Goal: Information Seeking & Learning: Compare options

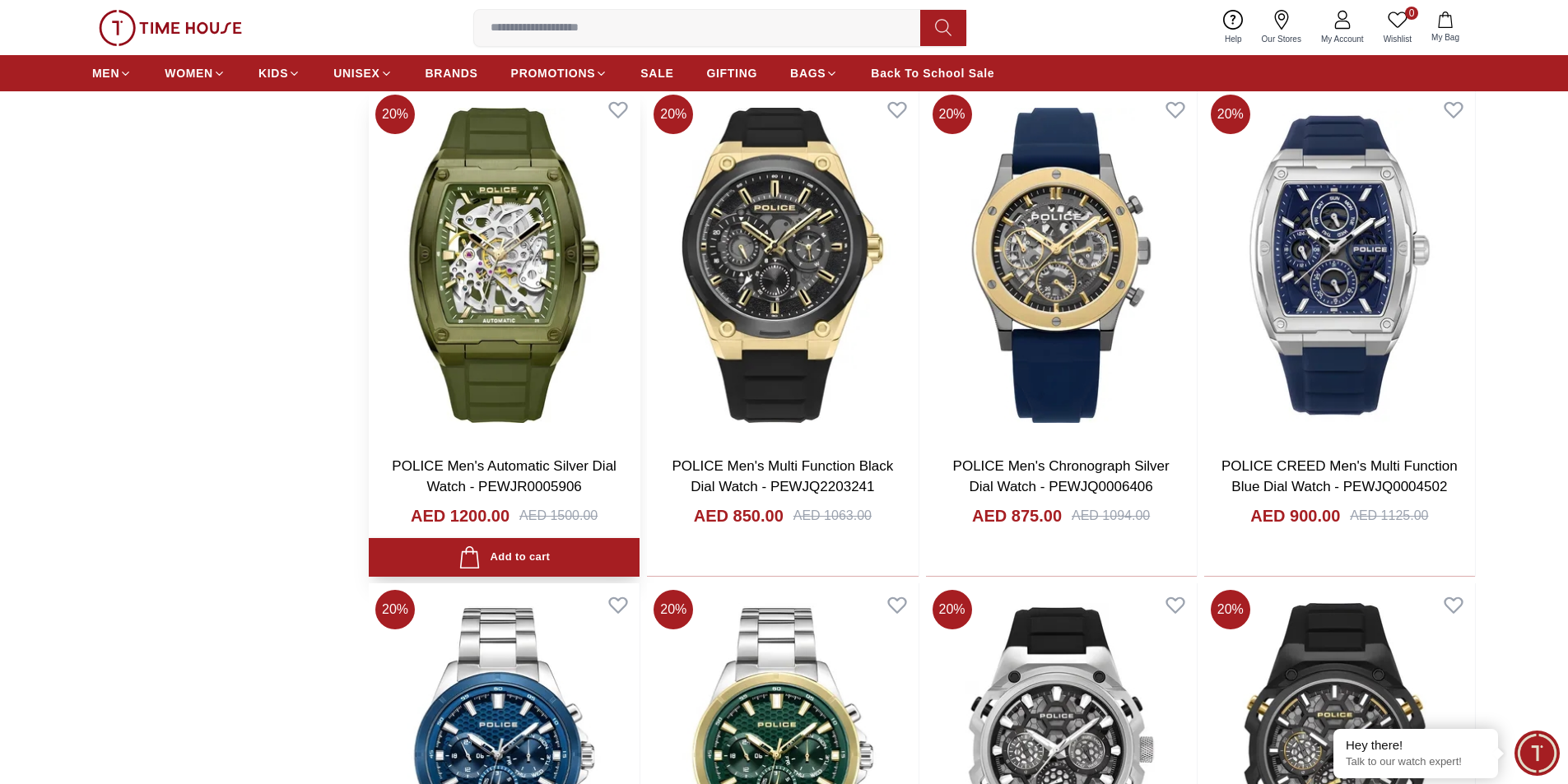
scroll to position [2382, 0]
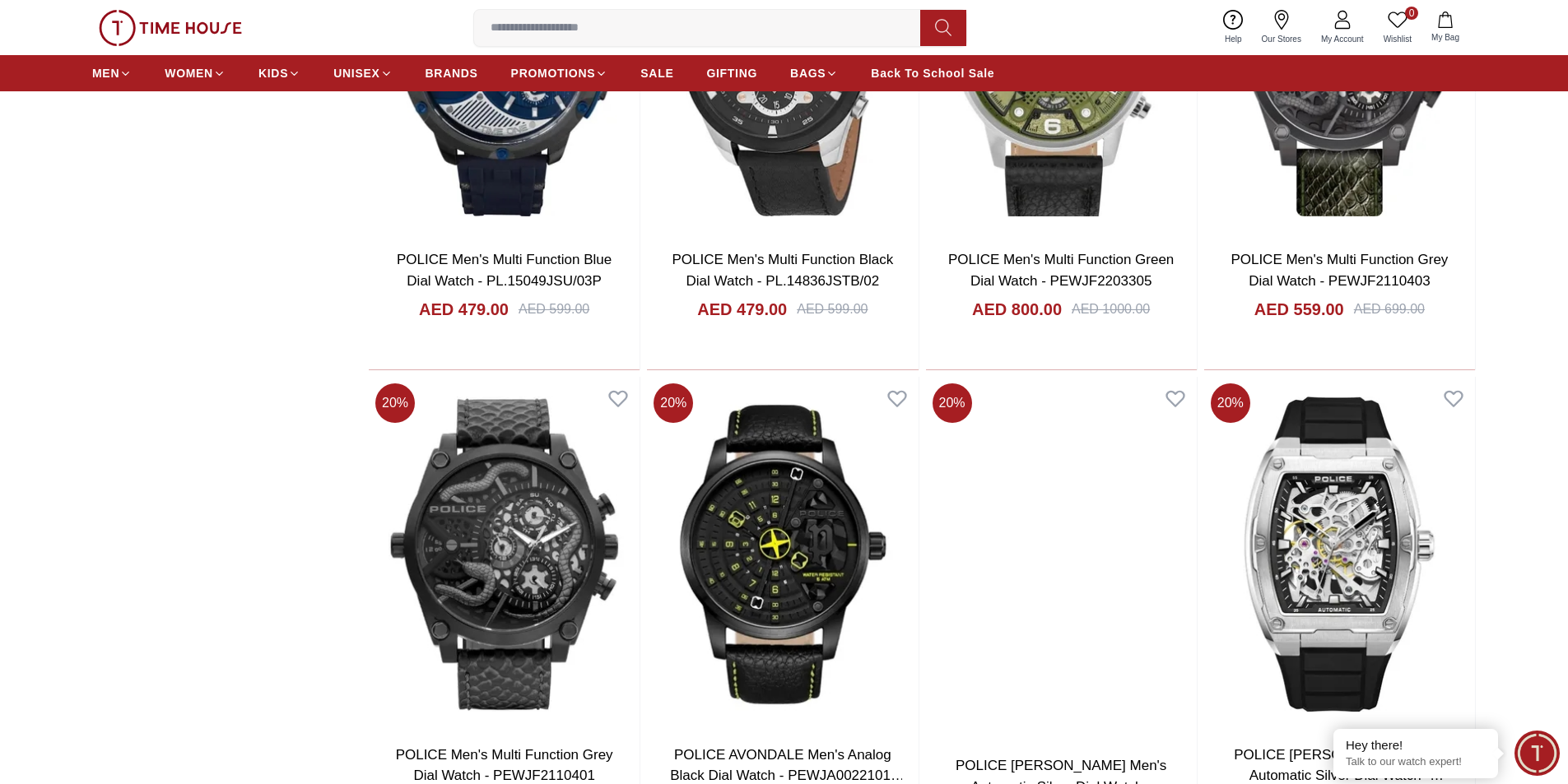
scroll to position [7879, 0]
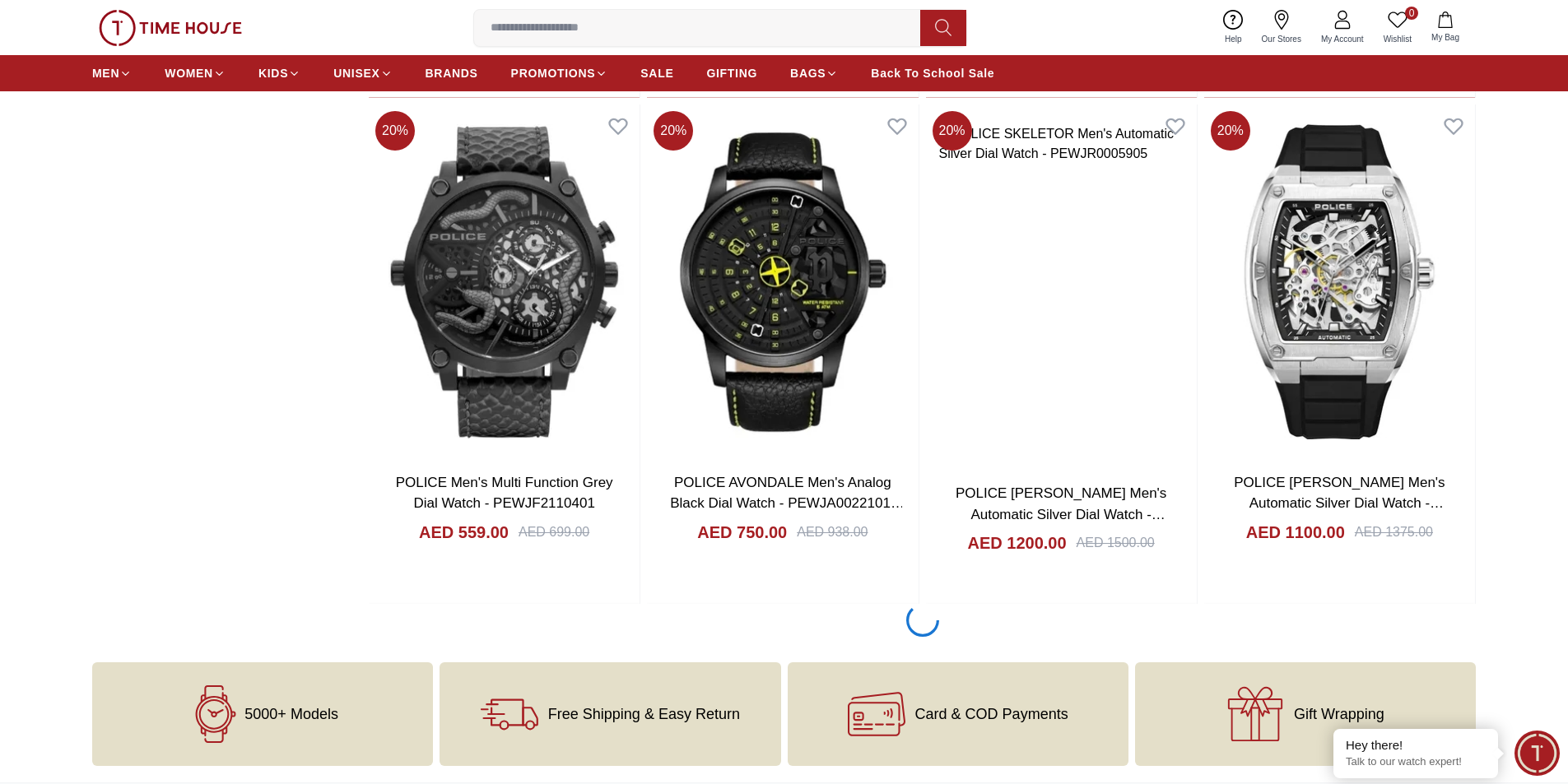
scroll to position [7715, 0]
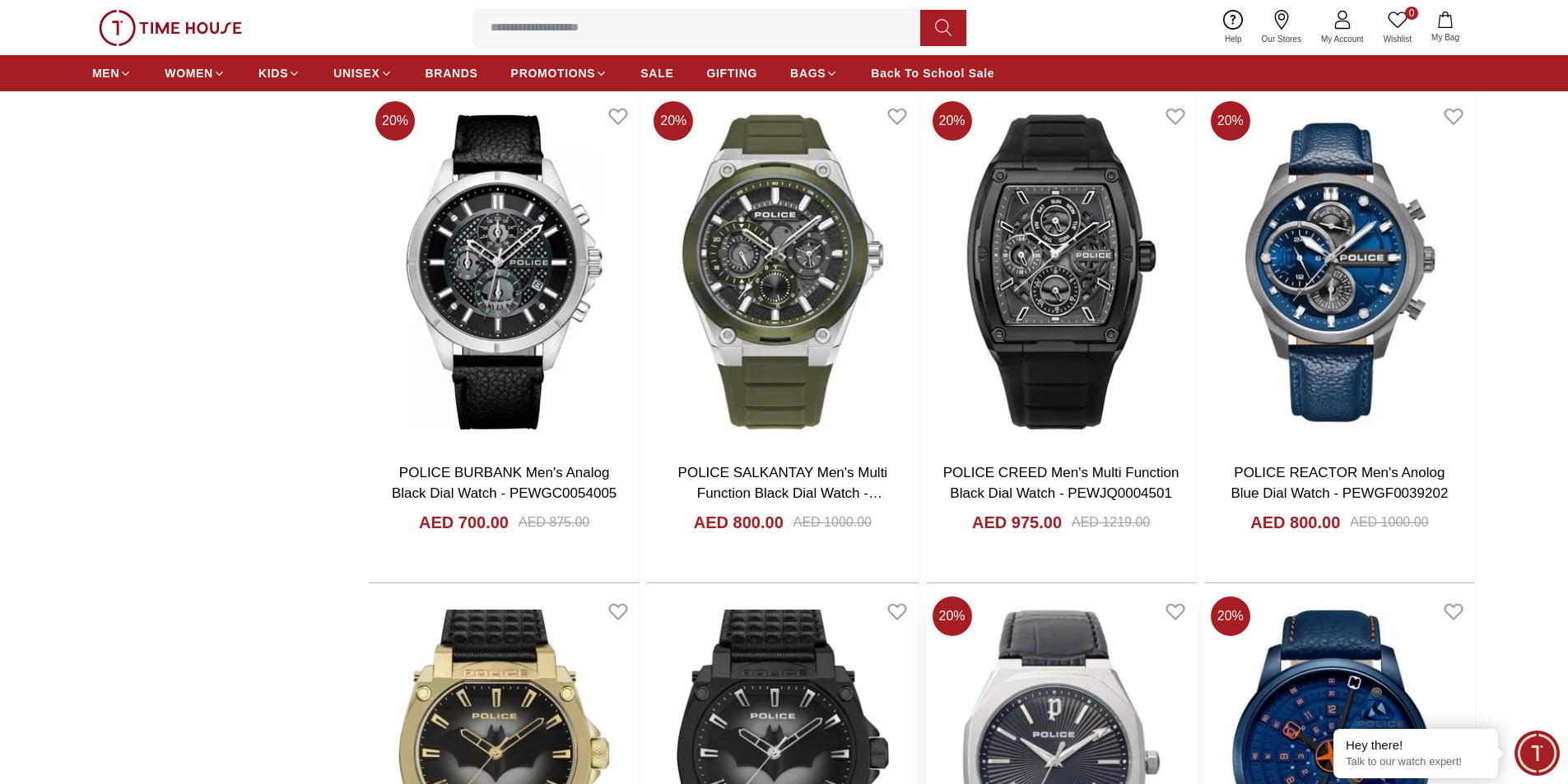
scroll to position [10184, 0]
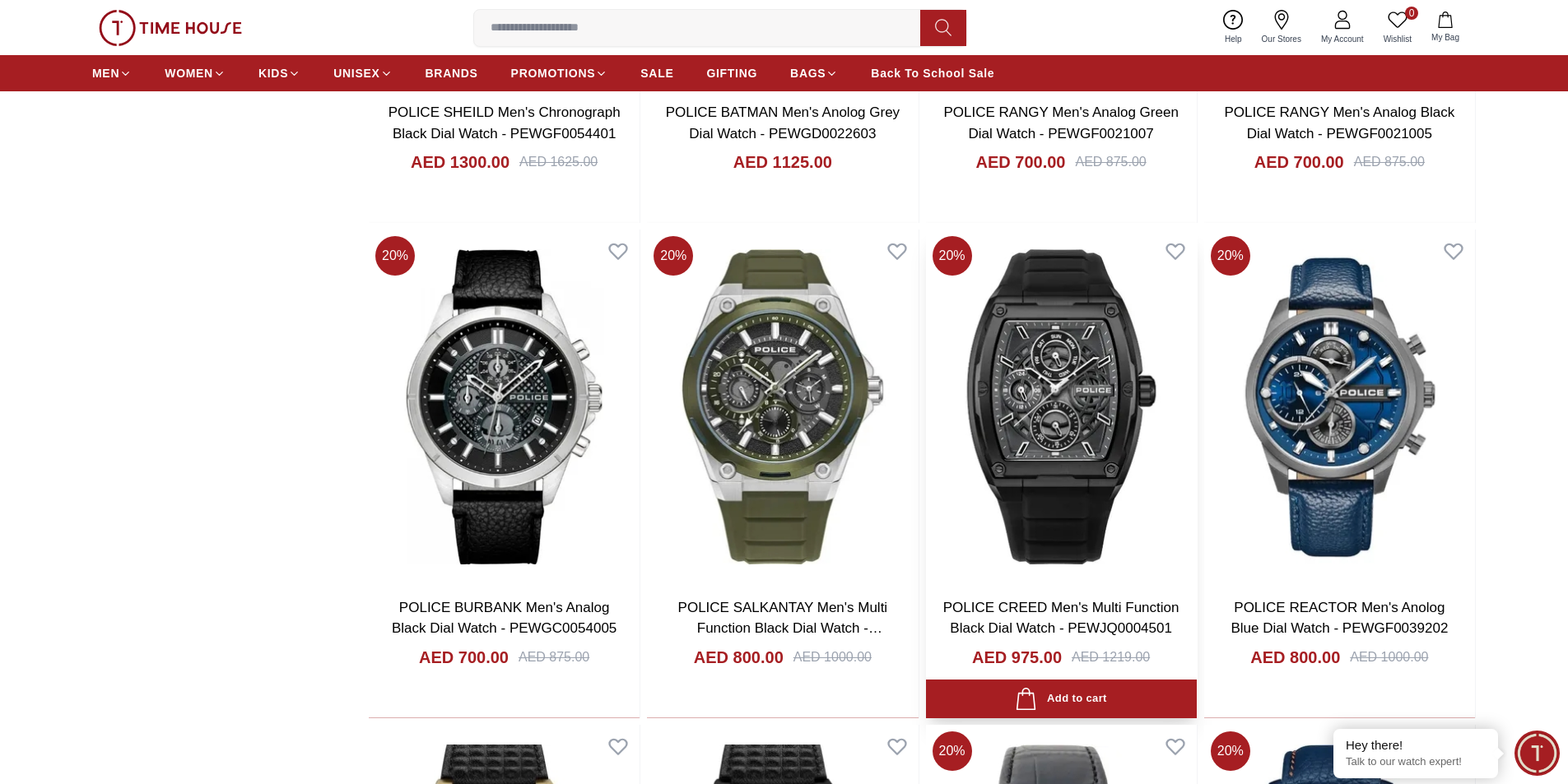
click at [1051, 381] on img at bounding box center [1061, 406] width 271 height 353
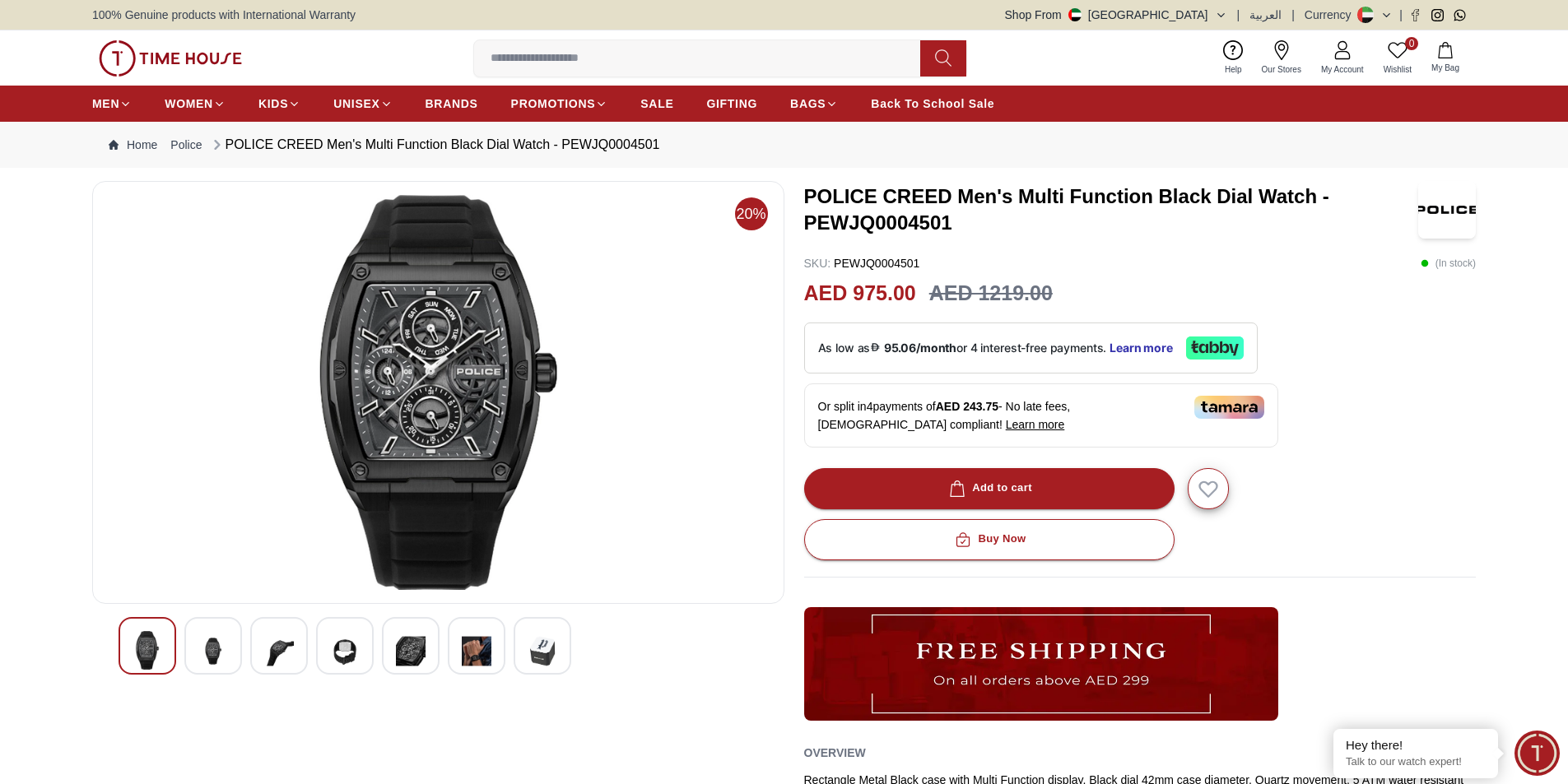
click at [228, 646] on div at bounding box center [213, 646] width 57 height 57
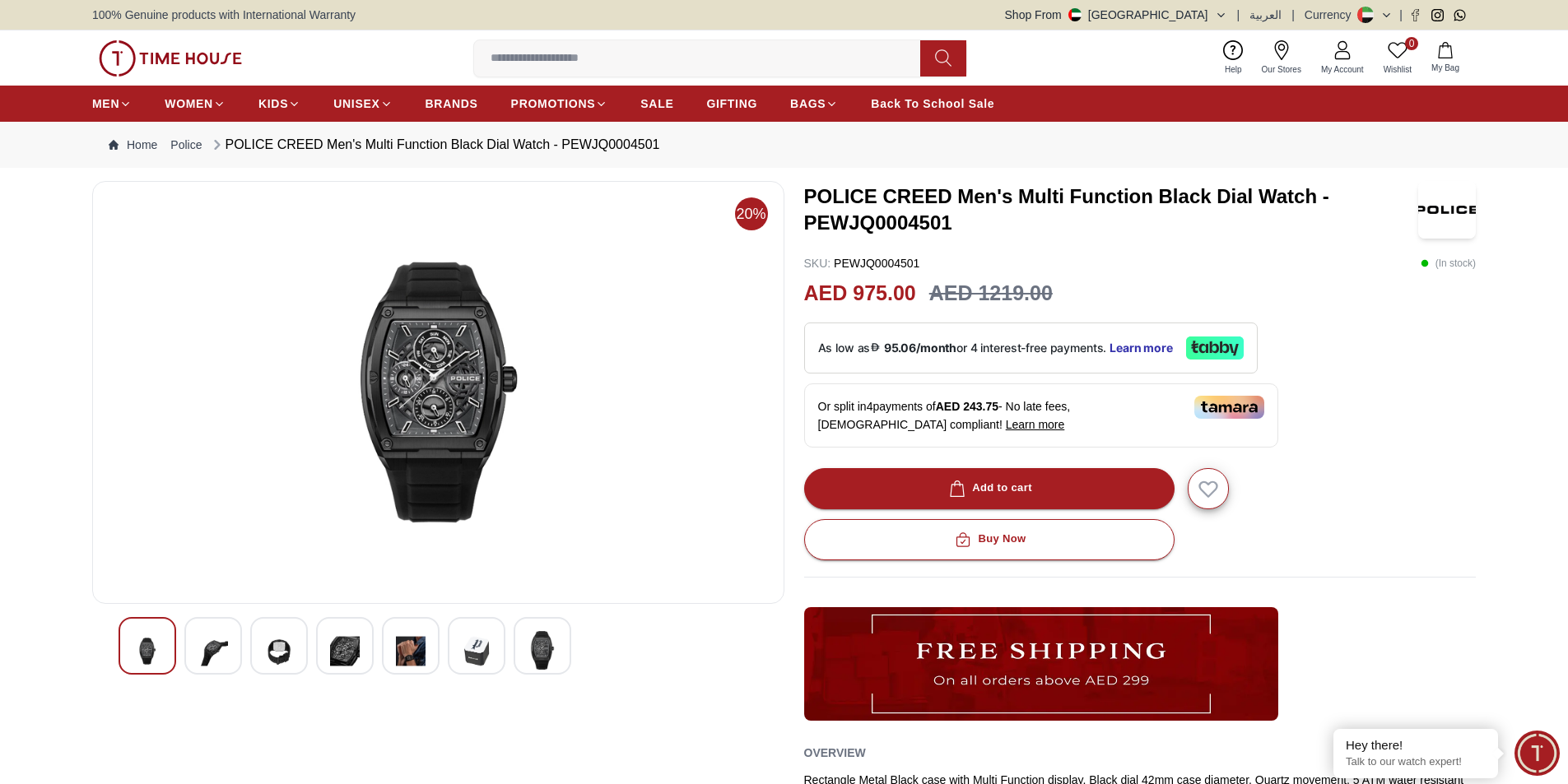
click at [272, 649] on img at bounding box center [278, 651] width 30 height 40
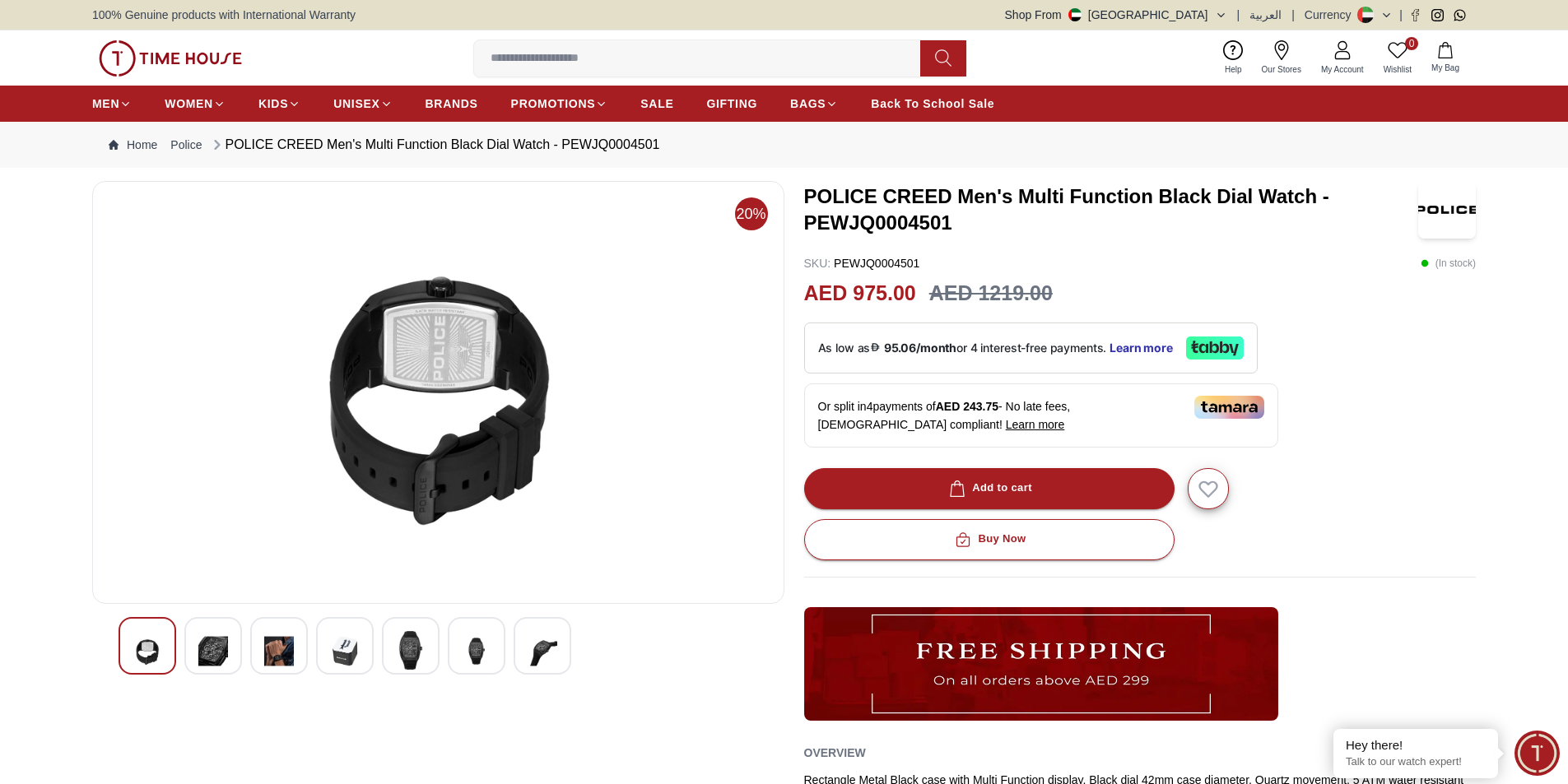
click at [334, 663] on img at bounding box center [344, 651] width 30 height 40
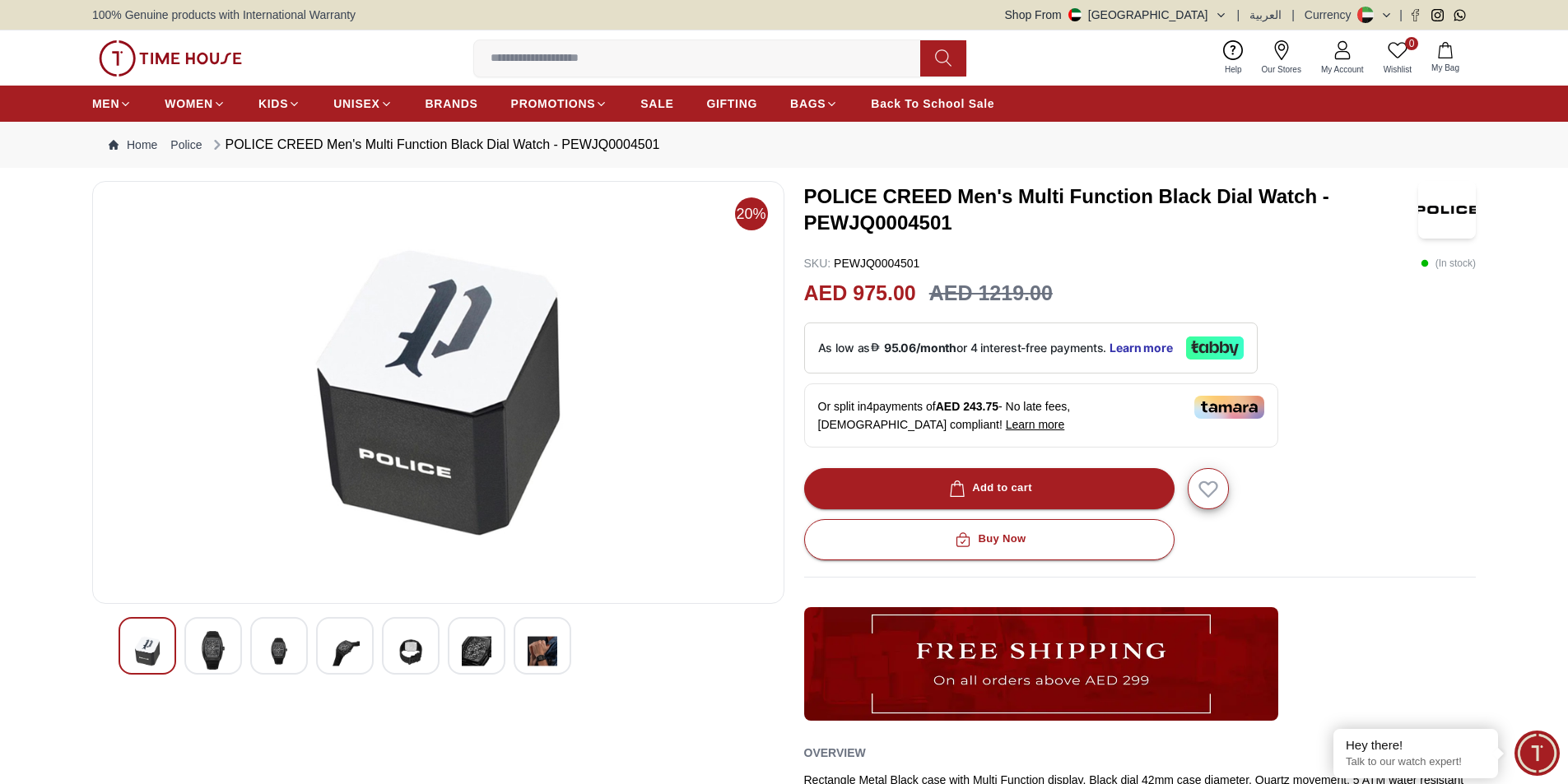
click at [415, 658] on img at bounding box center [410, 651] width 30 height 40
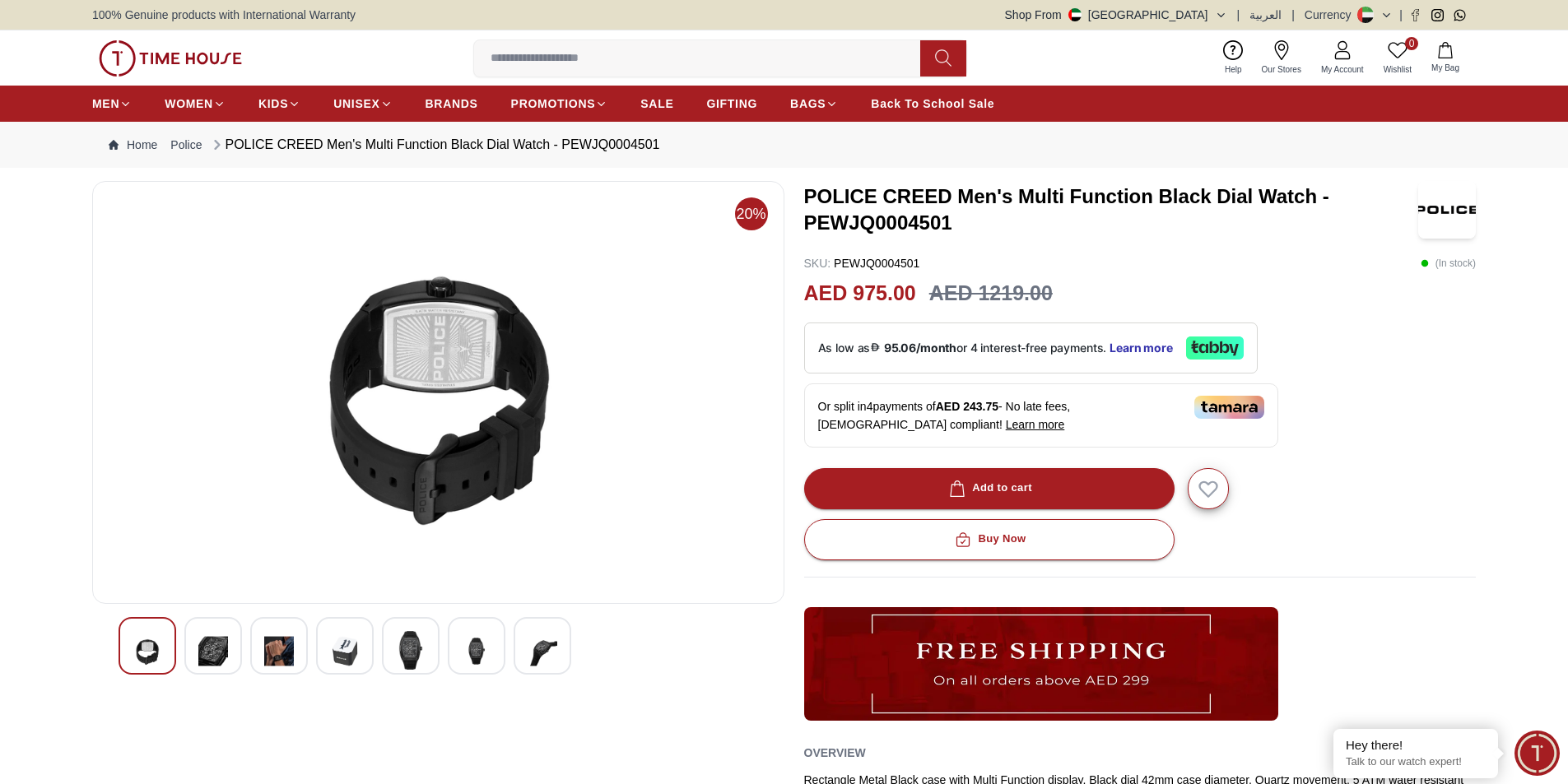
click at [456, 652] on div at bounding box center [476, 646] width 57 height 57
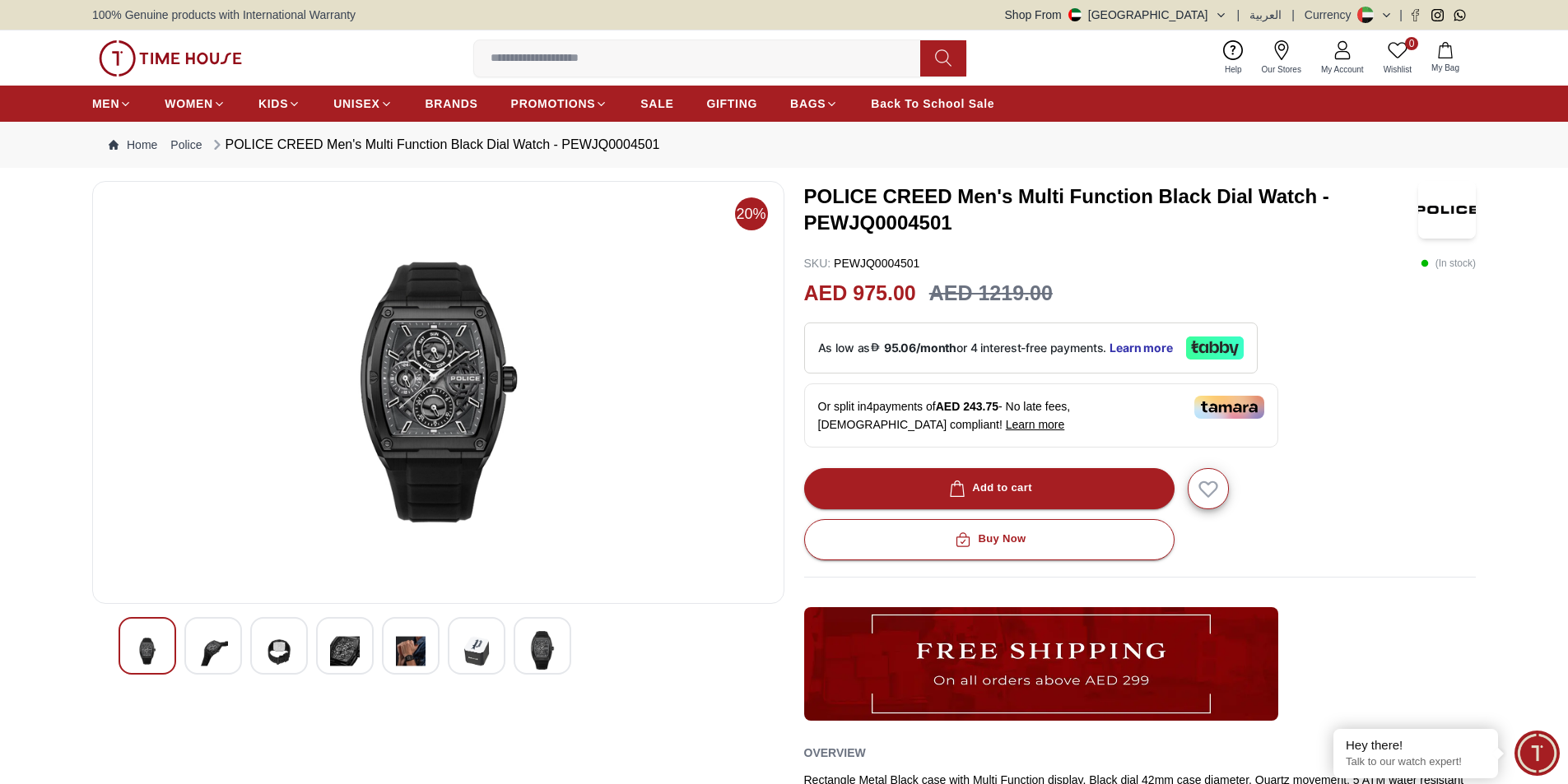
click at [532, 658] on img at bounding box center [542, 650] width 30 height 39
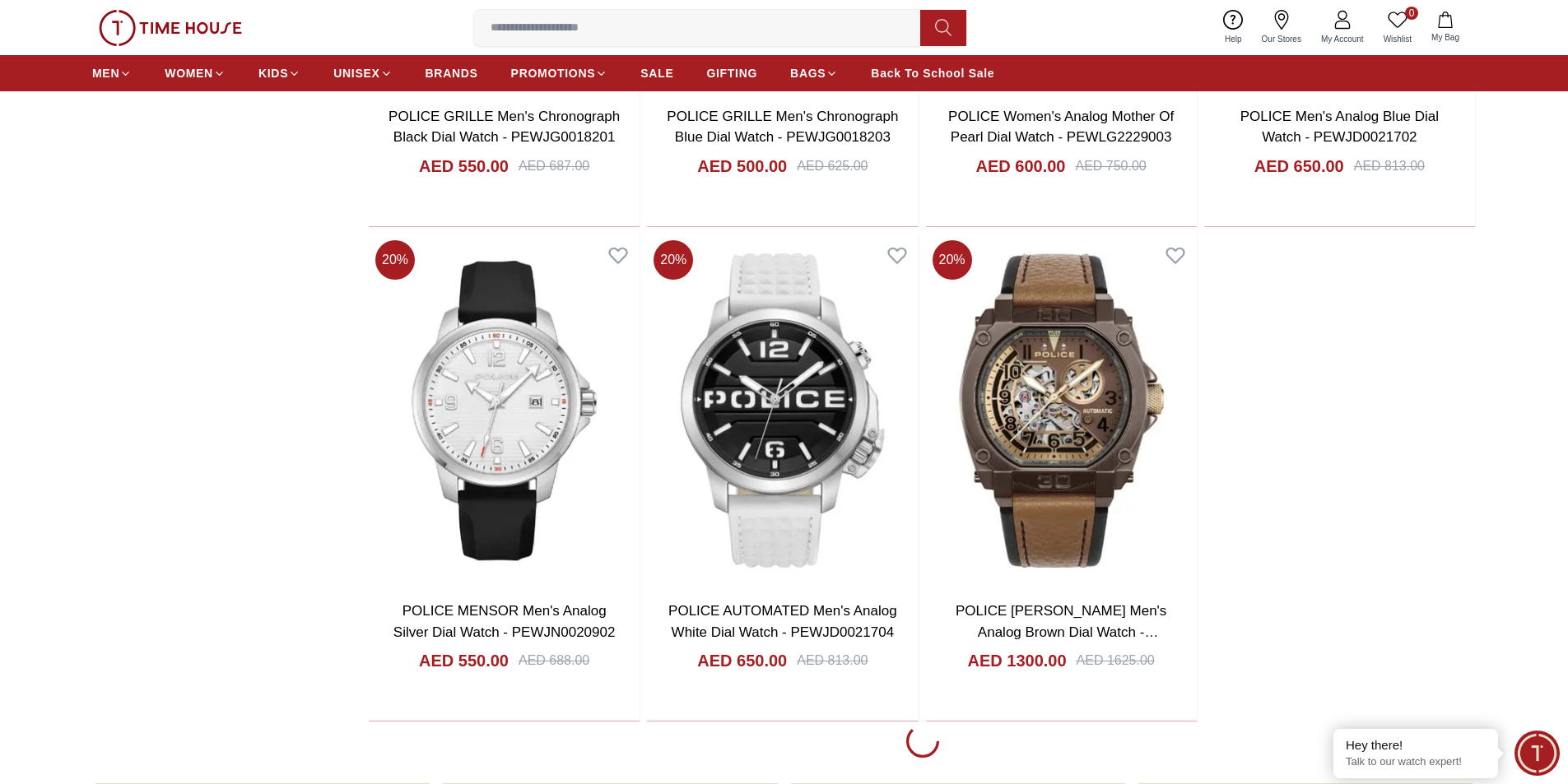
scroll to position [12077, 0]
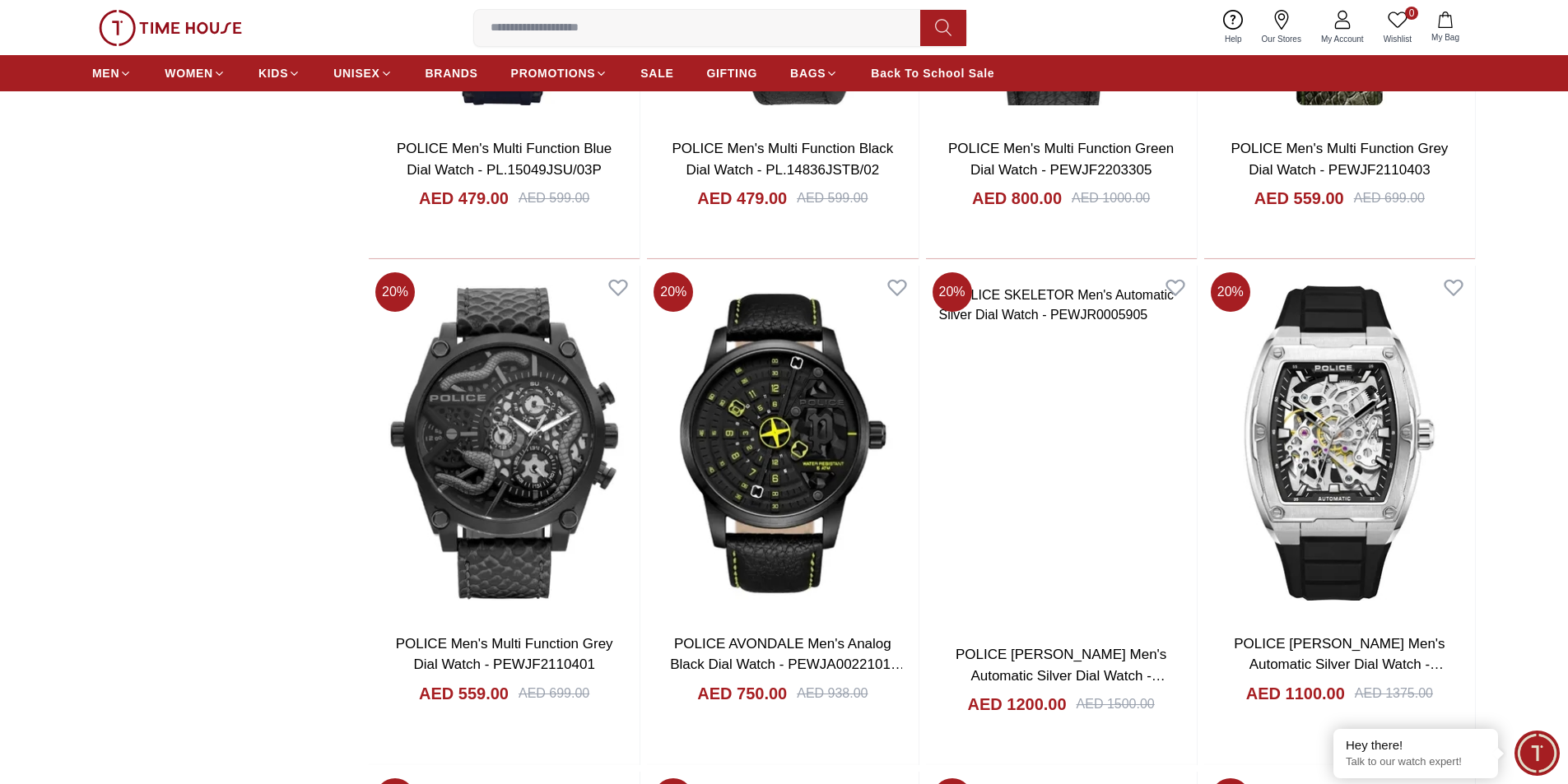
scroll to position [7797, 0]
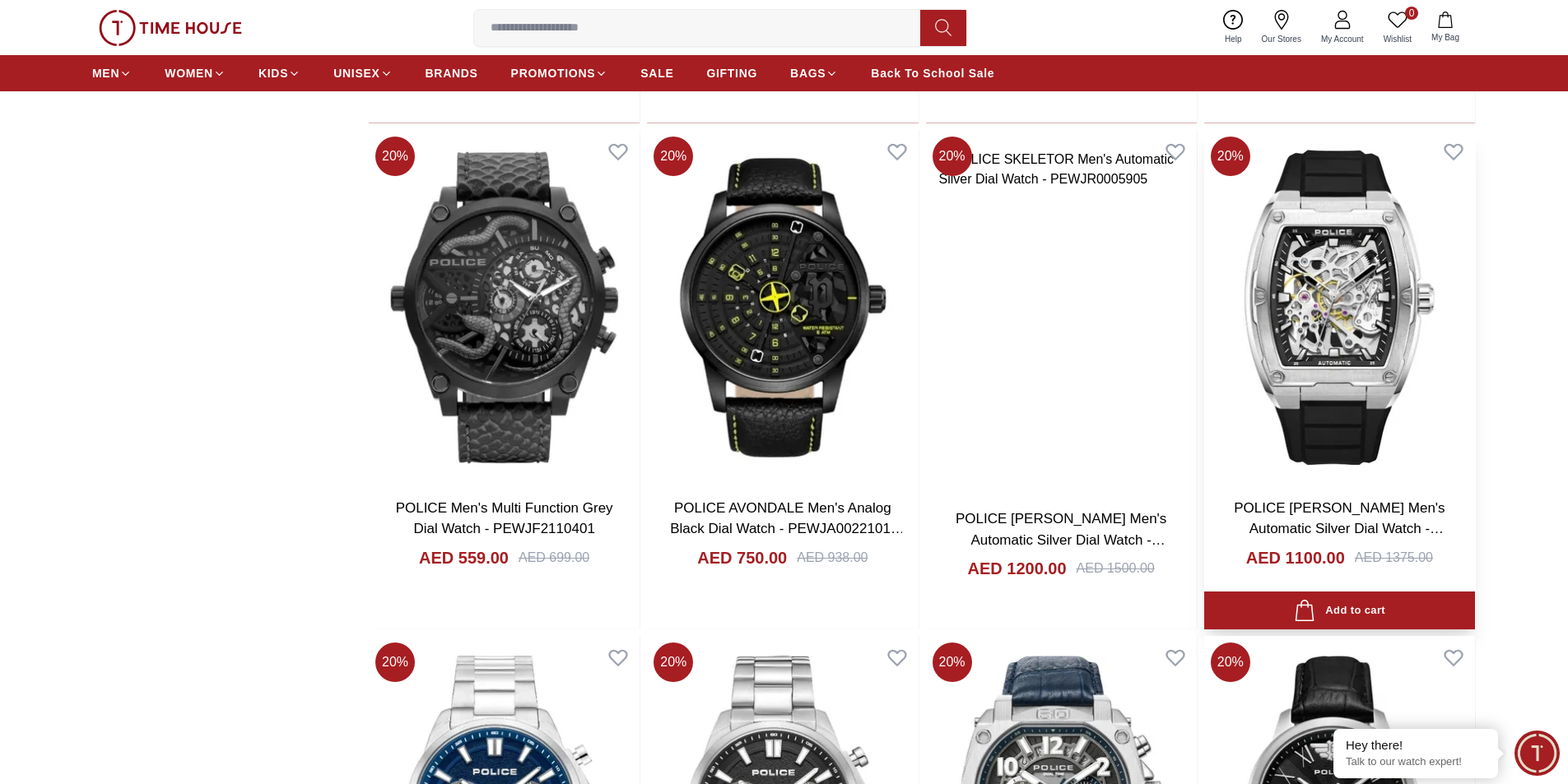
click at [1320, 342] on img at bounding box center [1339, 307] width 271 height 353
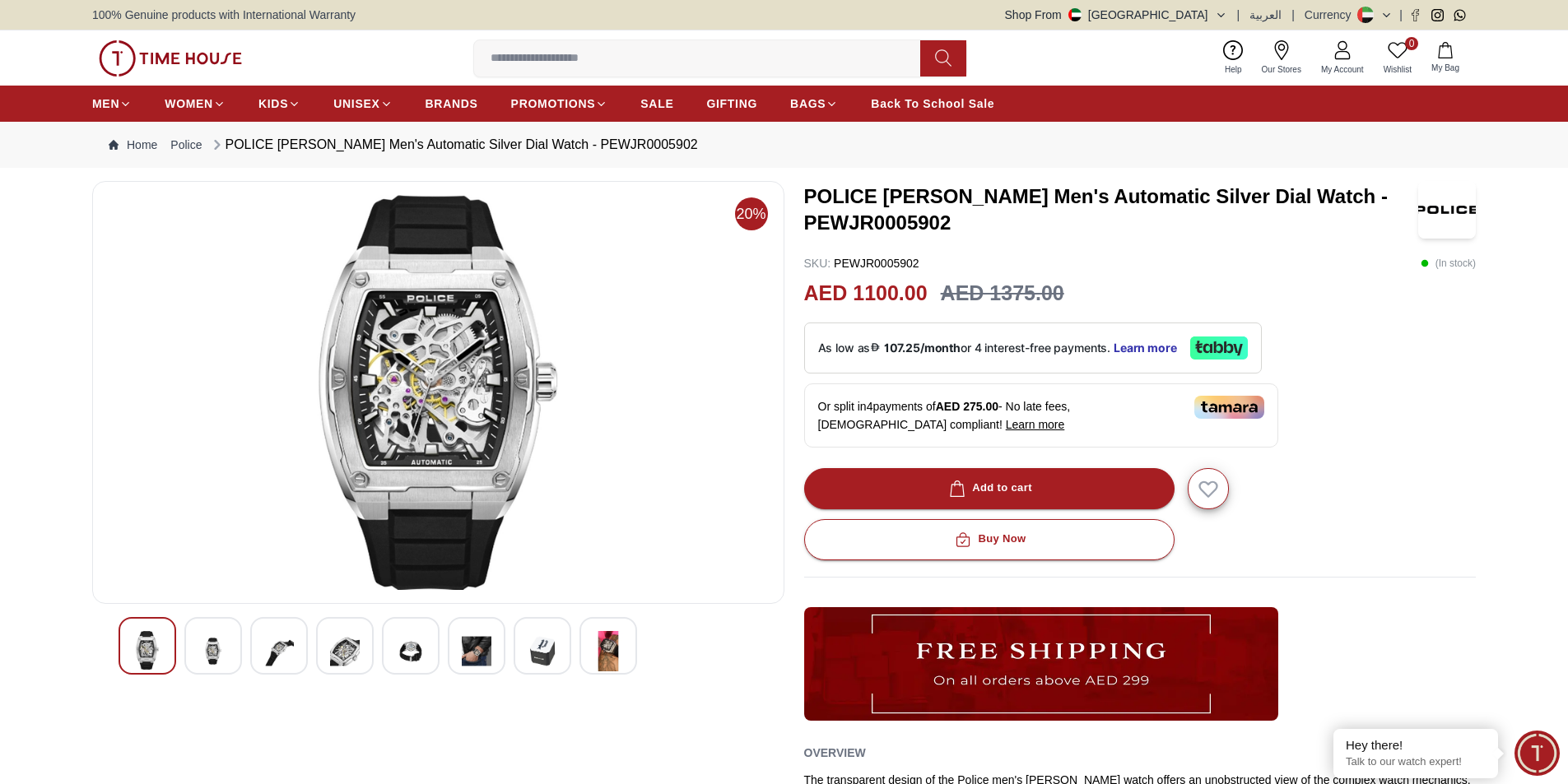
scroll to position [83, 0]
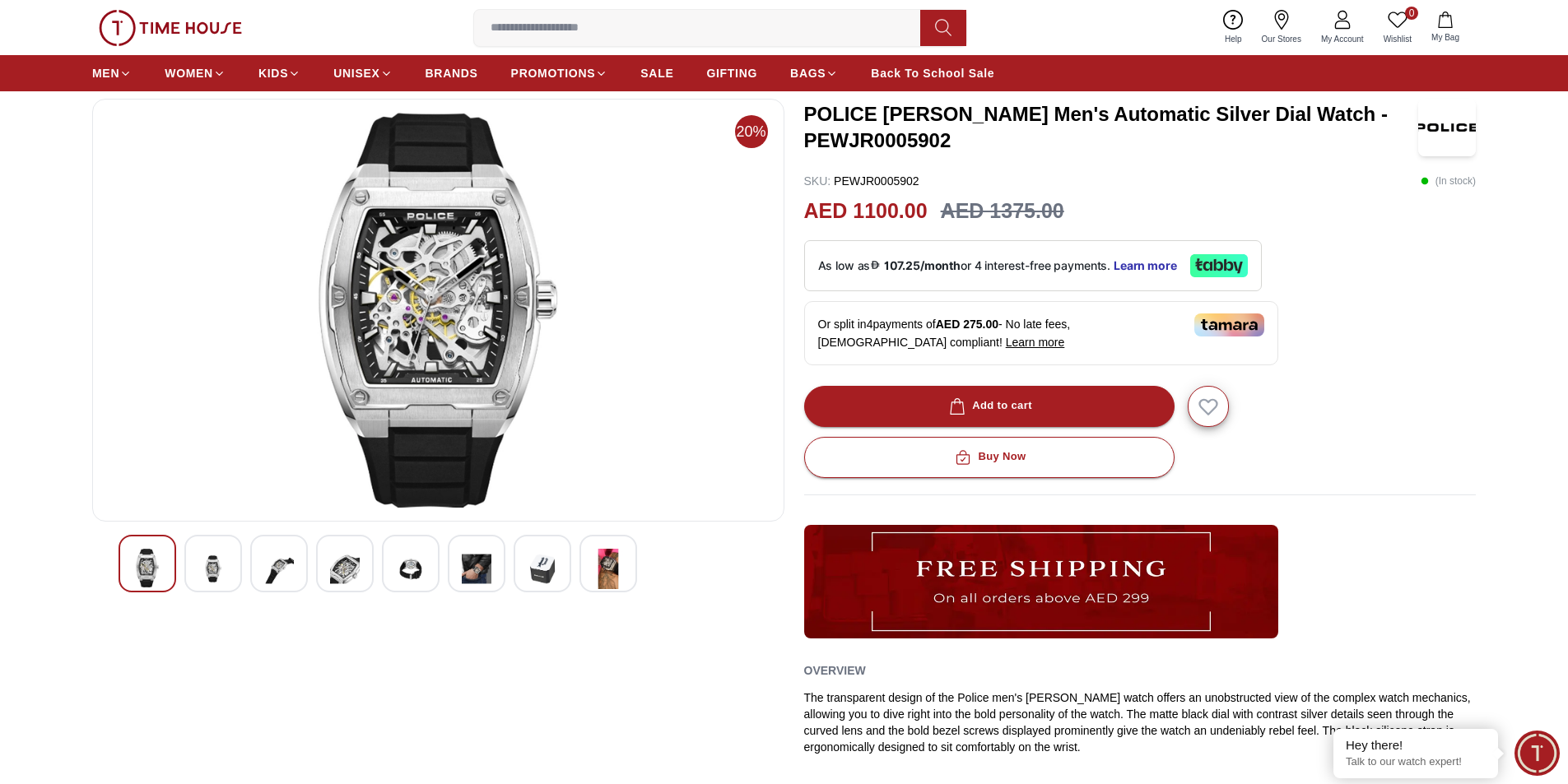
click at [217, 558] on img at bounding box center [213, 569] width 30 height 40
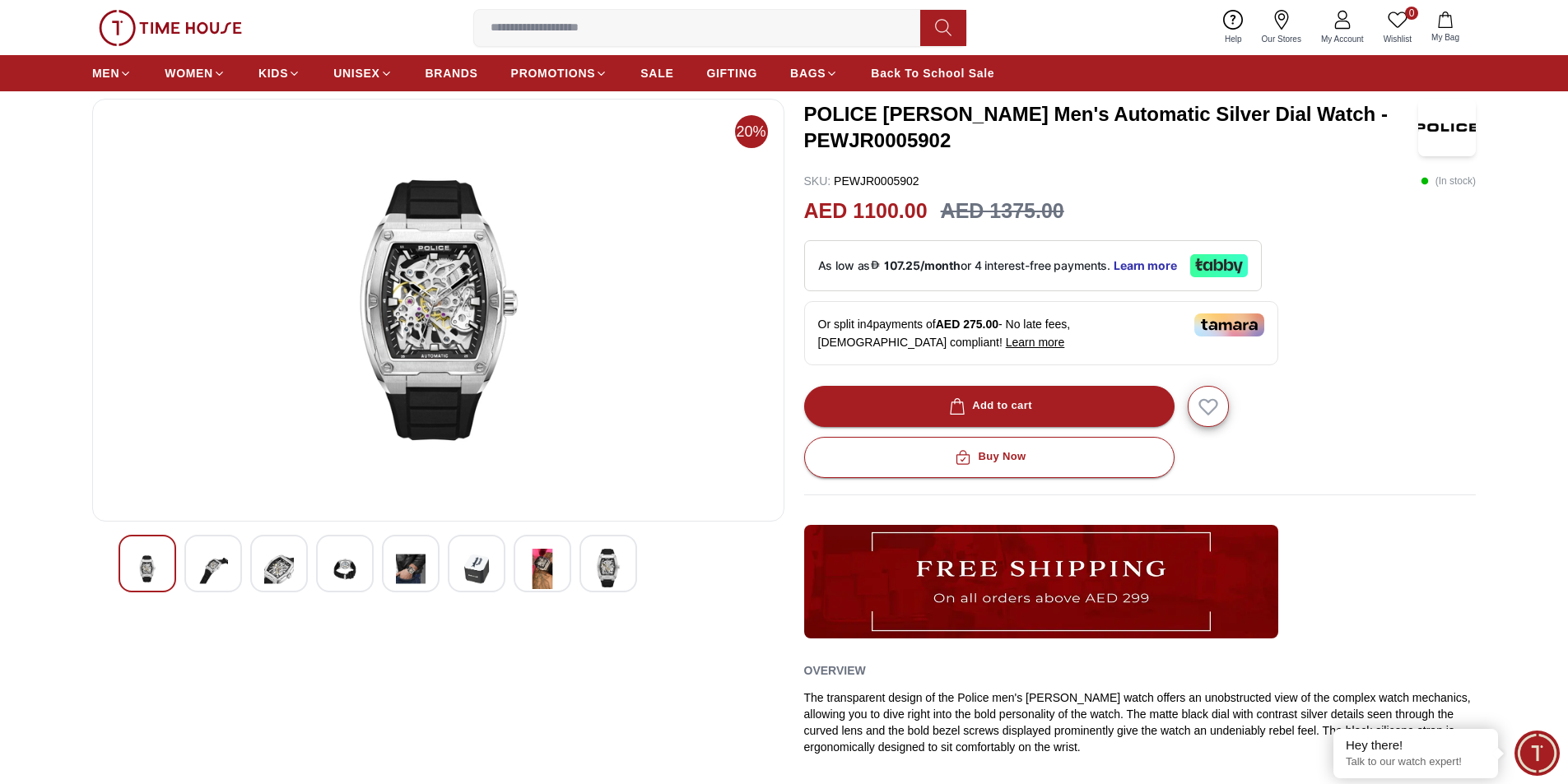
click at [271, 562] on img at bounding box center [278, 569] width 30 height 40
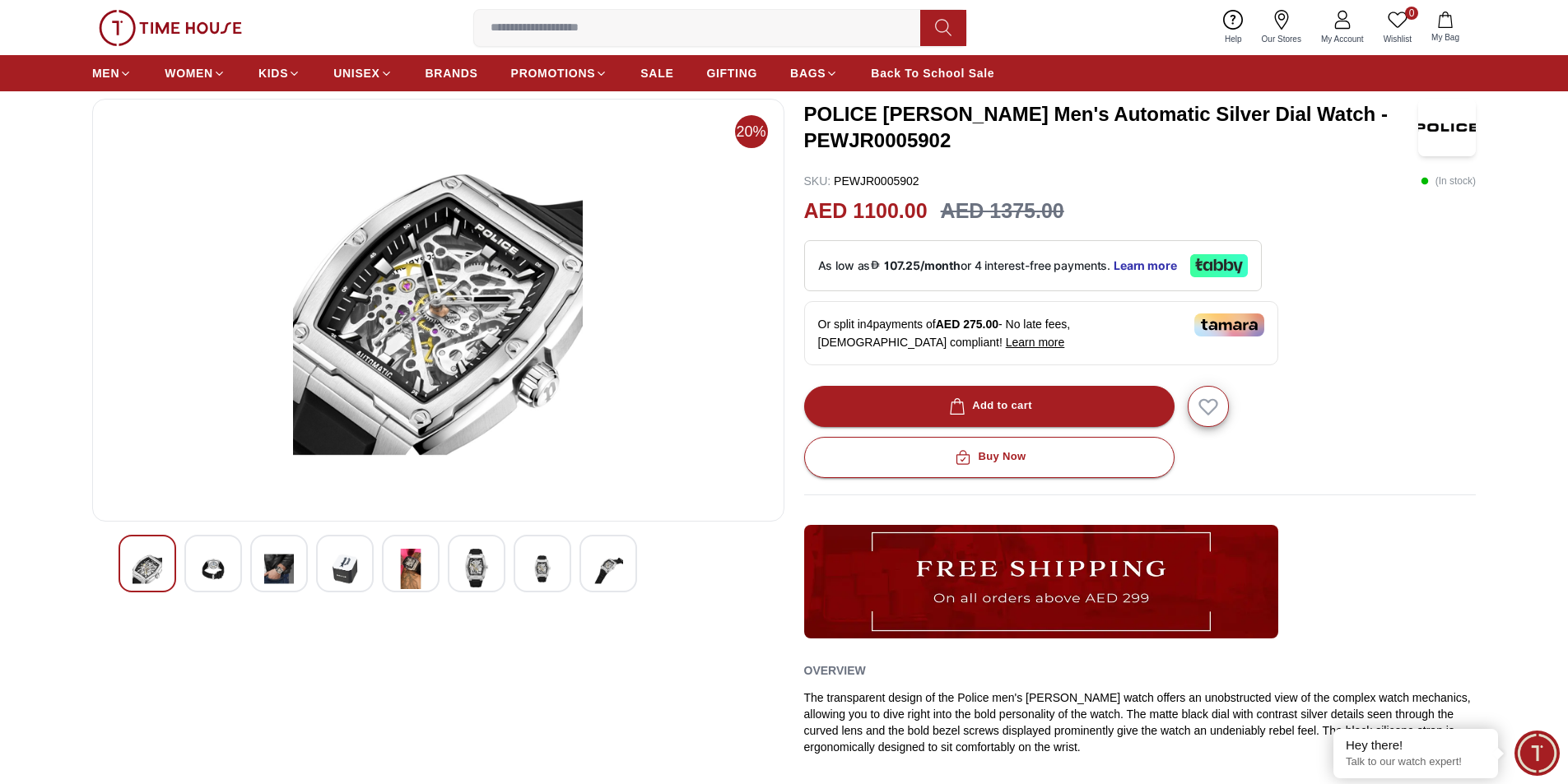
click at [283, 558] on img at bounding box center [278, 569] width 30 height 40
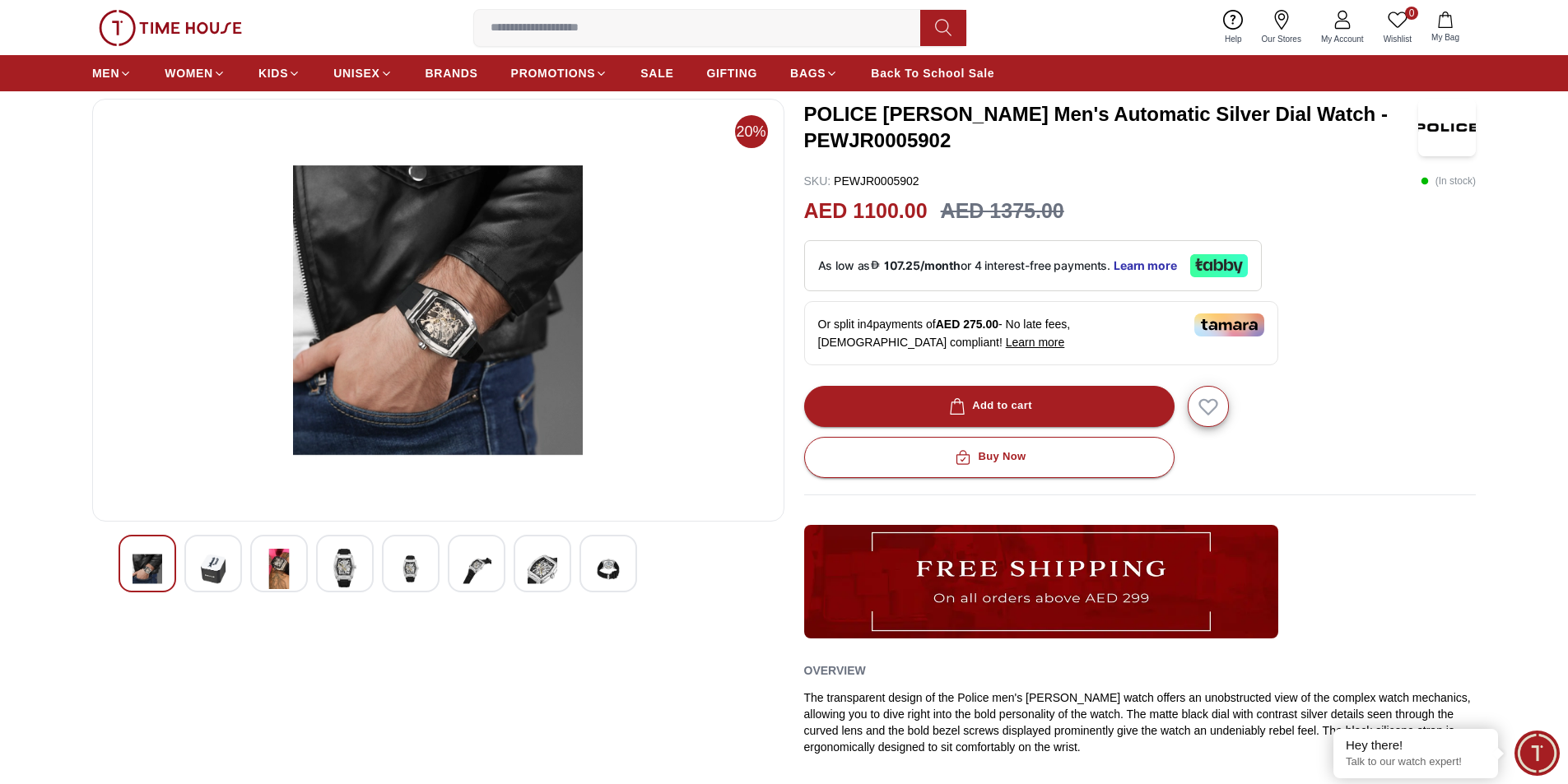
click at [334, 561] on img at bounding box center [344, 568] width 30 height 39
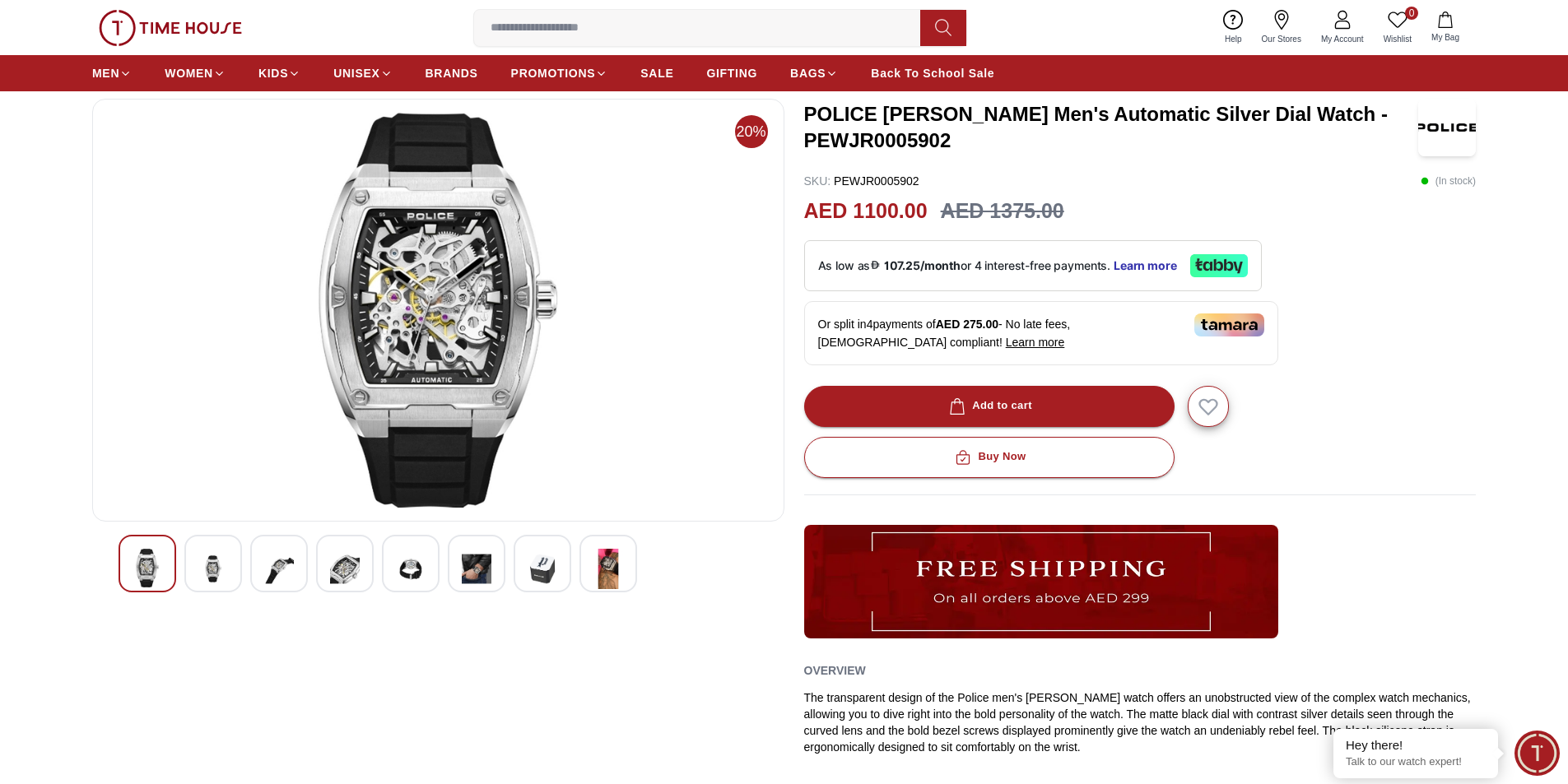
click at [360, 561] on div at bounding box center [344, 563] width 57 height 57
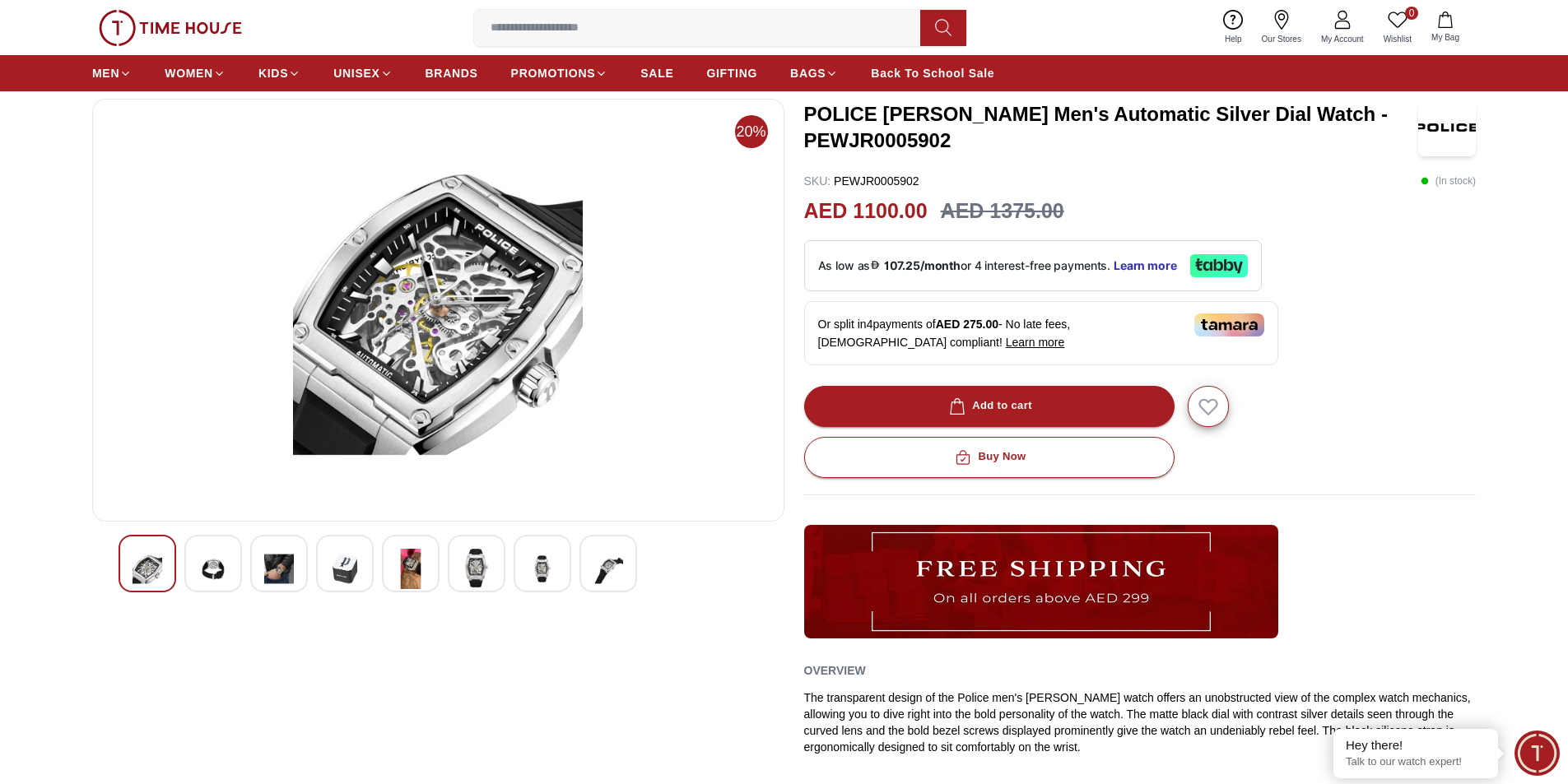
click at [409, 566] on img at bounding box center [410, 569] width 30 height 40
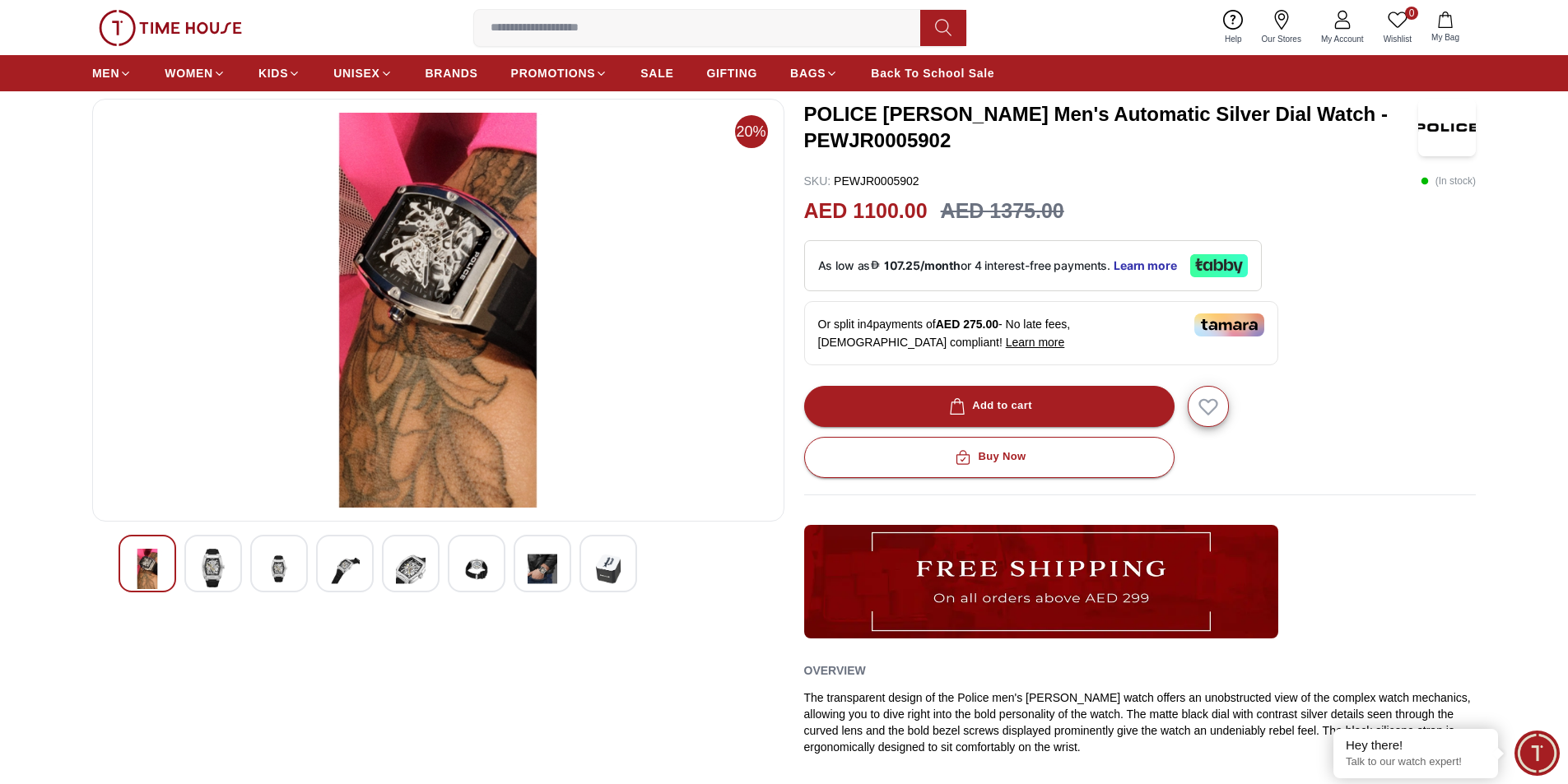
click at [475, 573] on img at bounding box center [476, 569] width 30 height 40
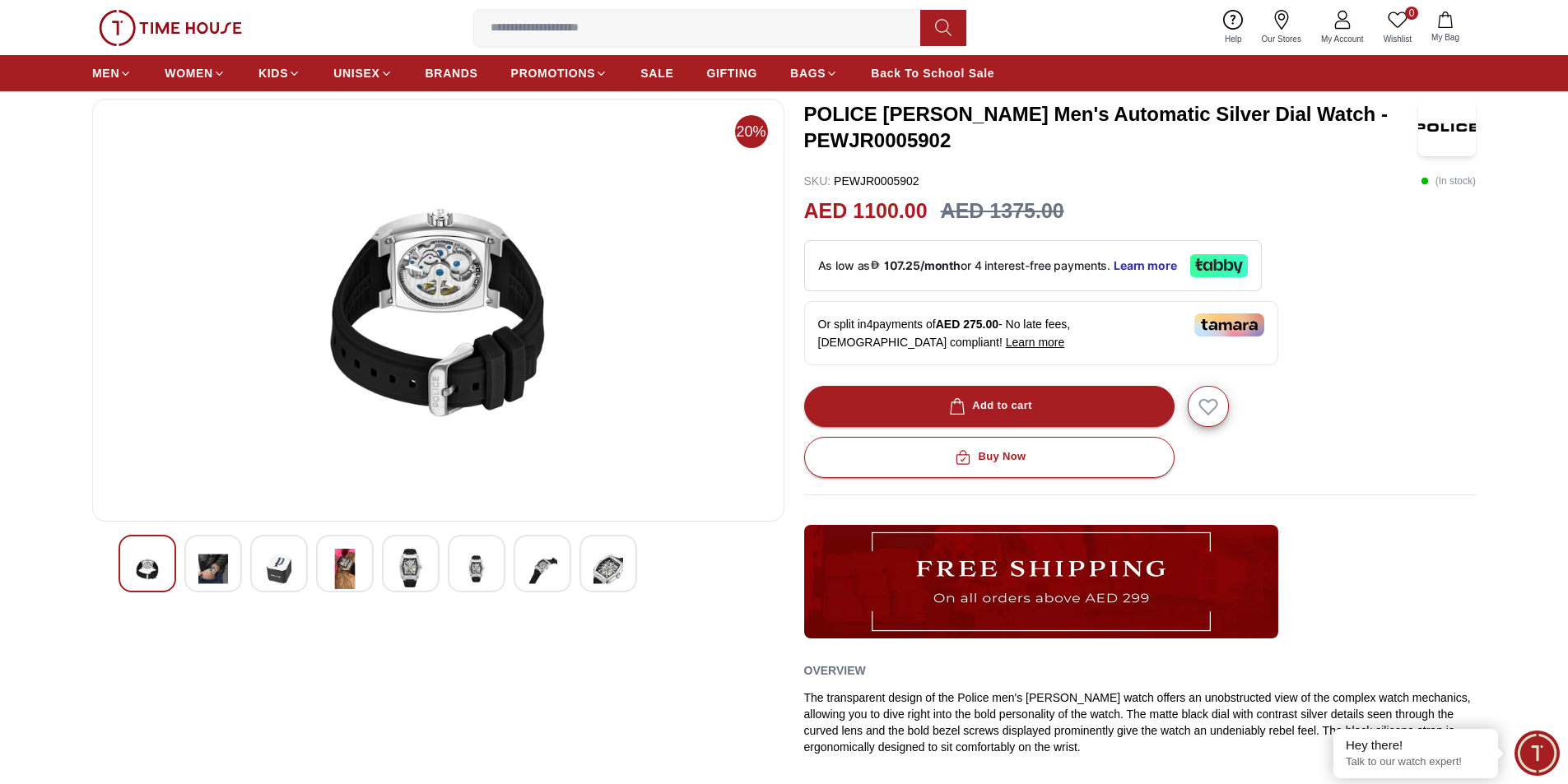
click at [554, 572] on img at bounding box center [542, 569] width 30 height 40
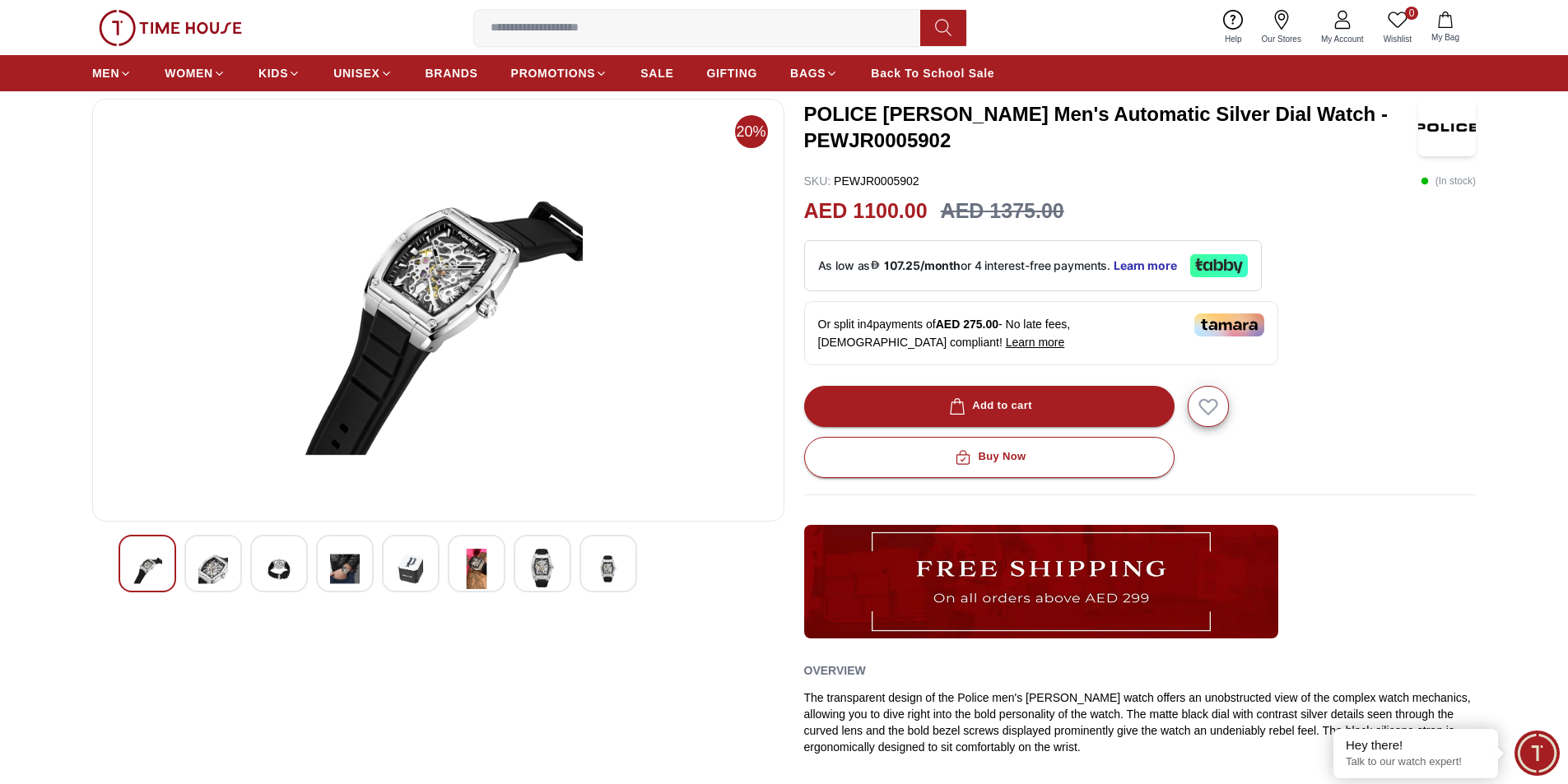
click at [605, 562] on img at bounding box center [607, 569] width 30 height 40
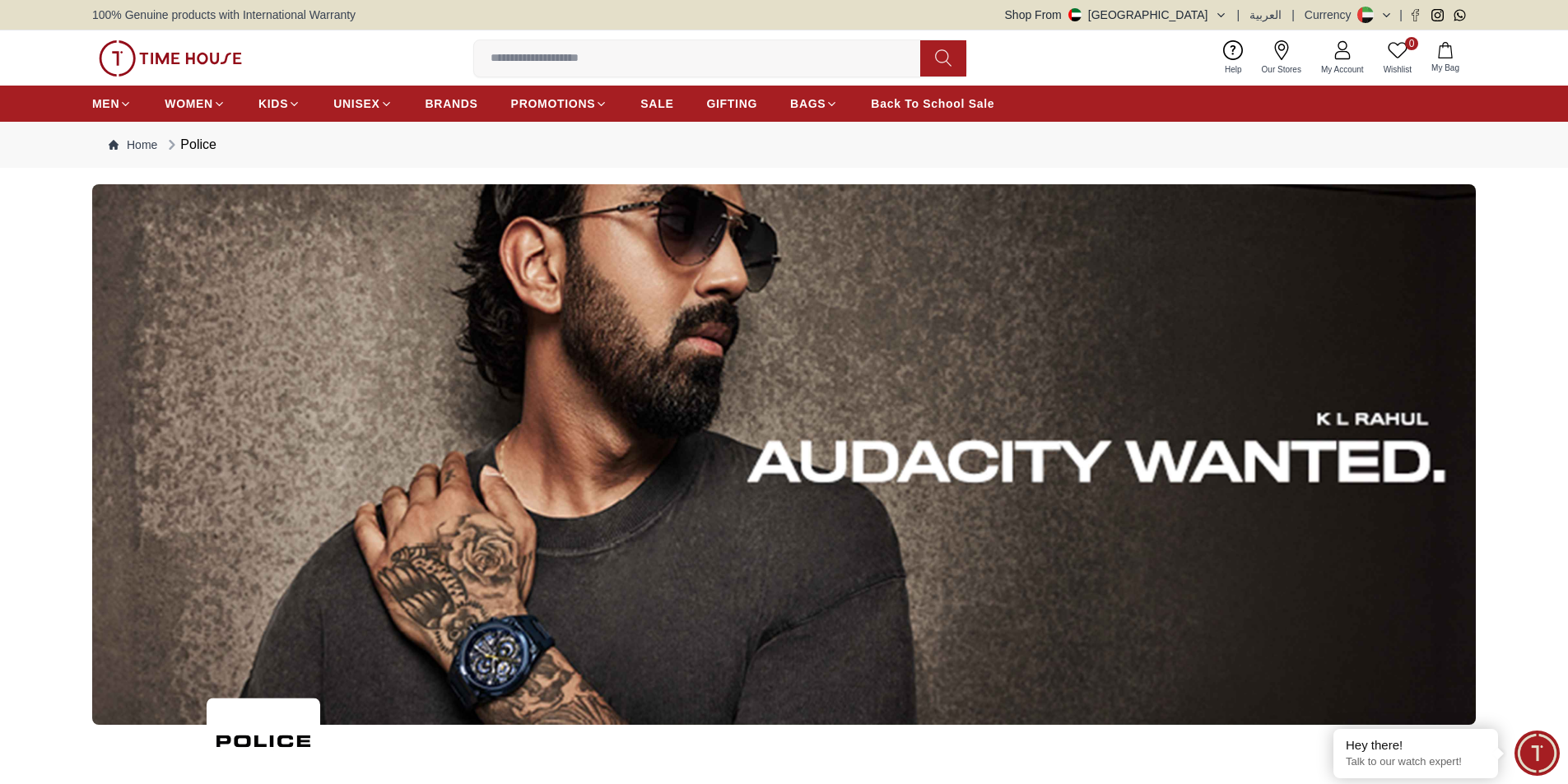
scroll to position [10888, 0]
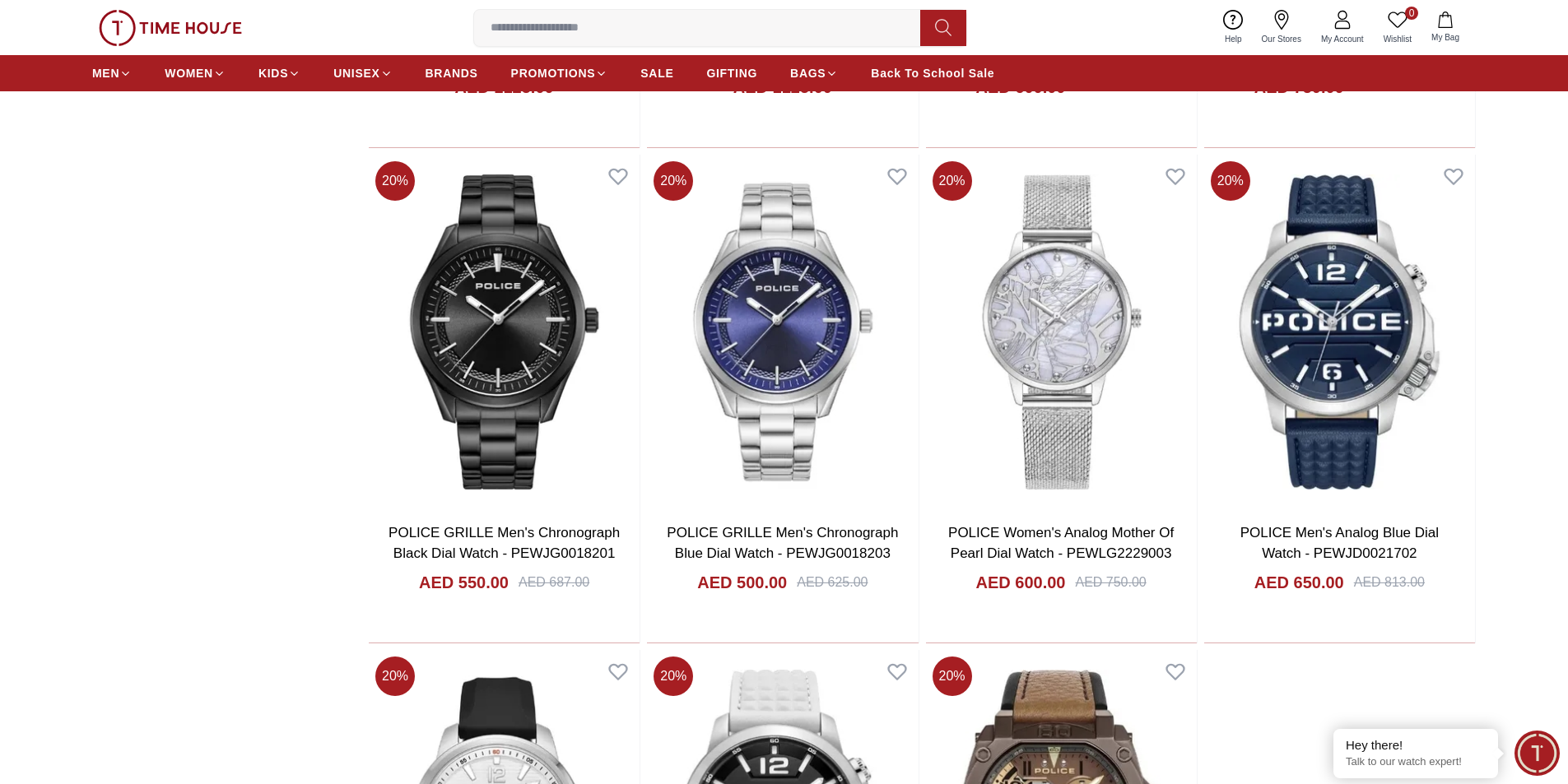
scroll to position [10842, 0]
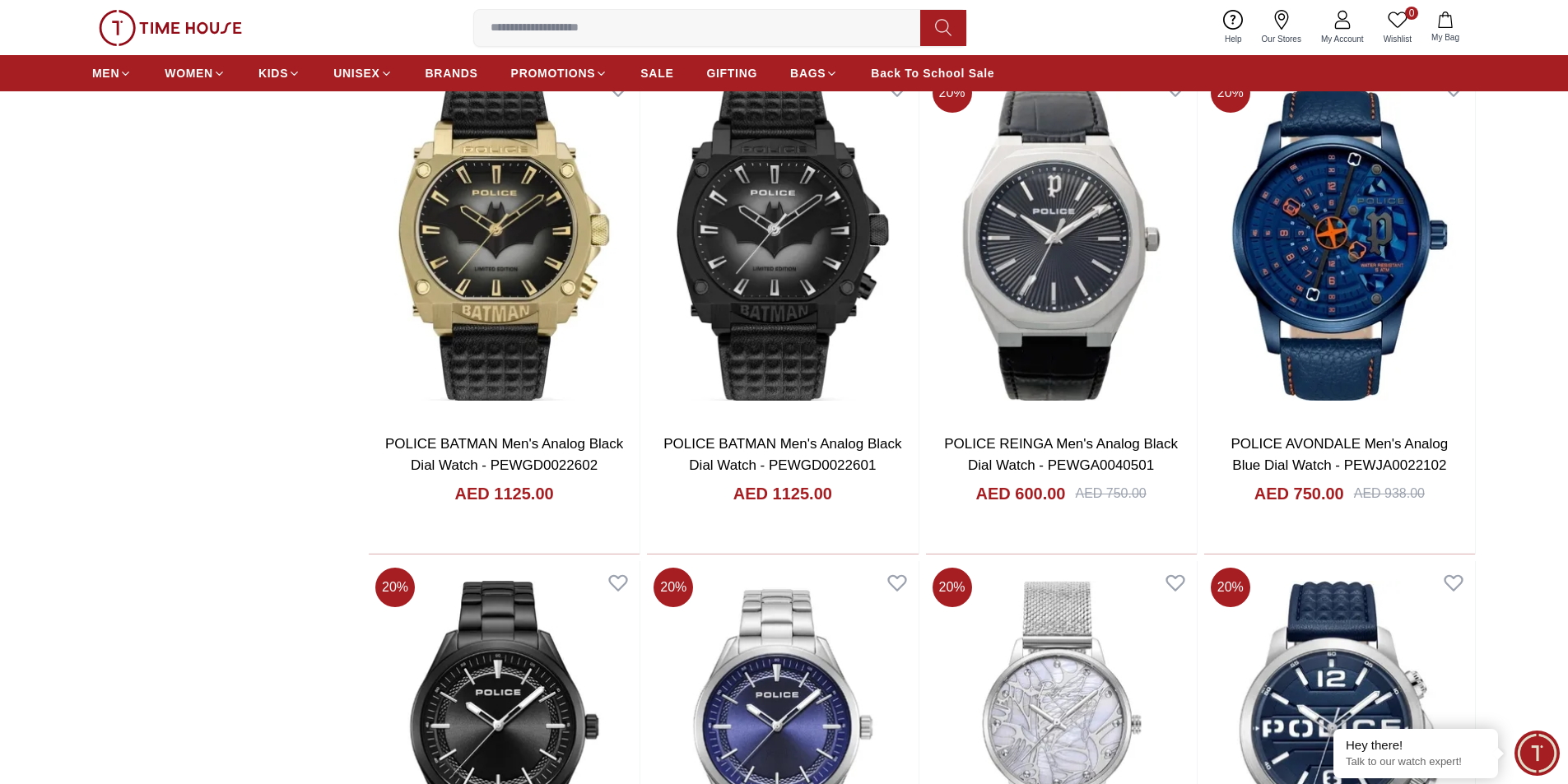
scroll to position [12077, 0]
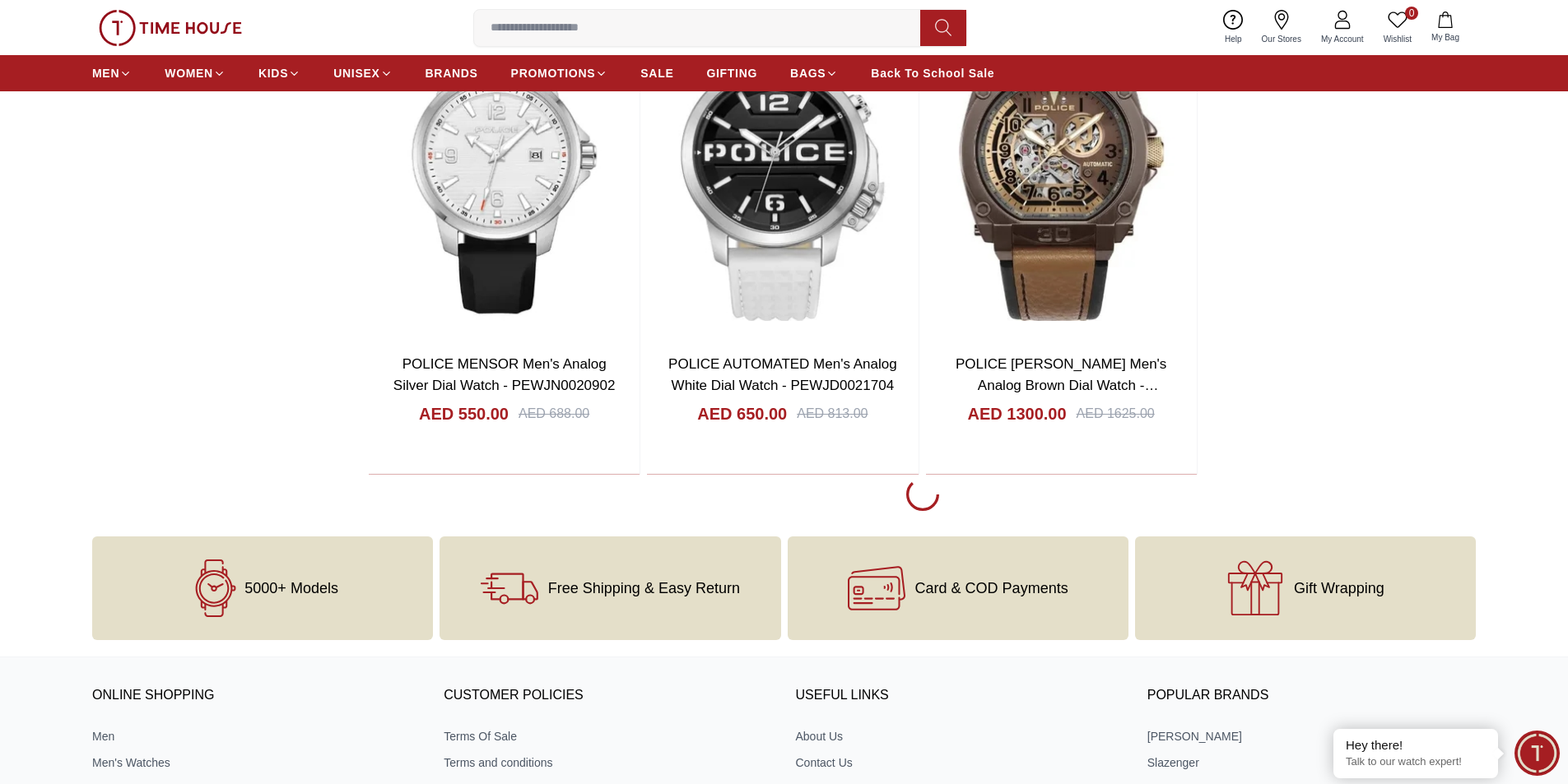
scroll to position [11747, 0]
